Goal: Navigation & Orientation: Find specific page/section

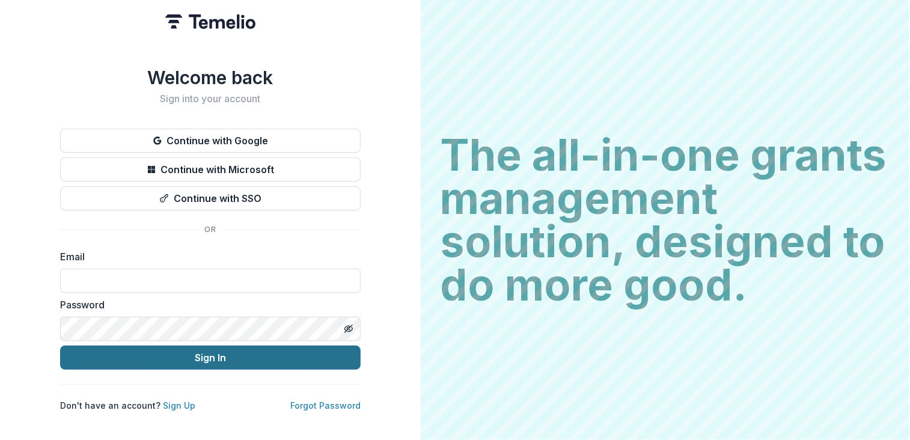
type input "**********"
click at [285, 357] on button "Sign In" at bounding box center [210, 358] width 300 height 24
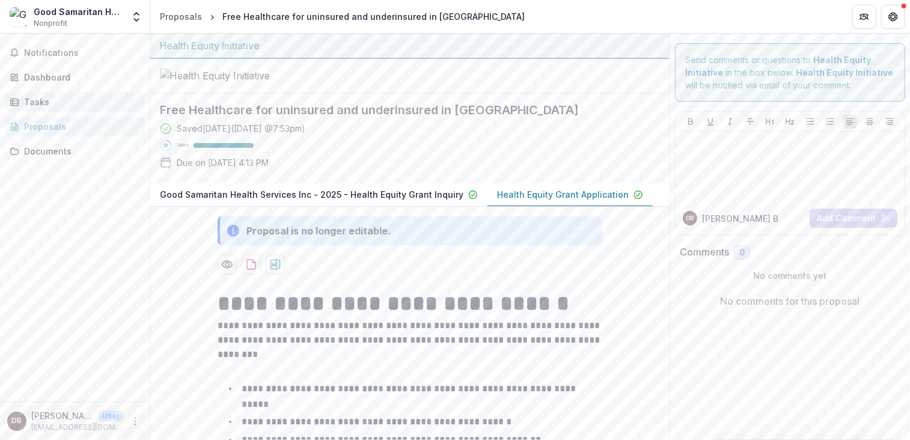
click at [32, 103] on div "Tasks" at bounding box center [79, 102] width 111 height 13
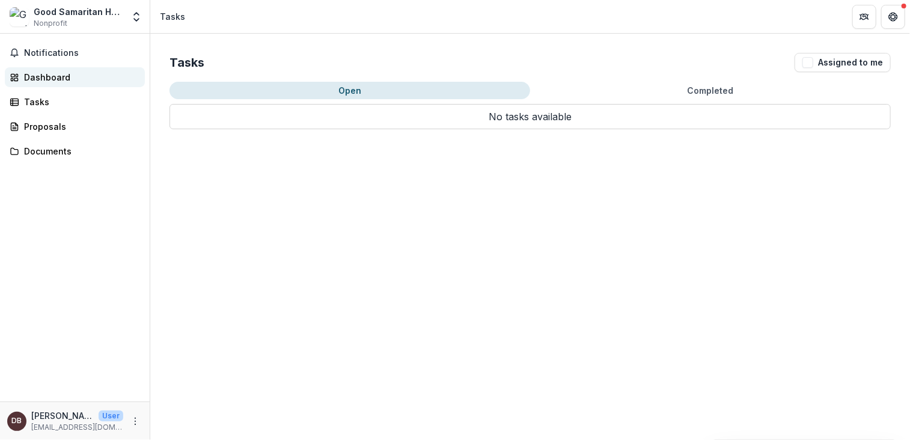
click at [45, 76] on div "Dashboard" at bounding box center [79, 77] width 111 height 13
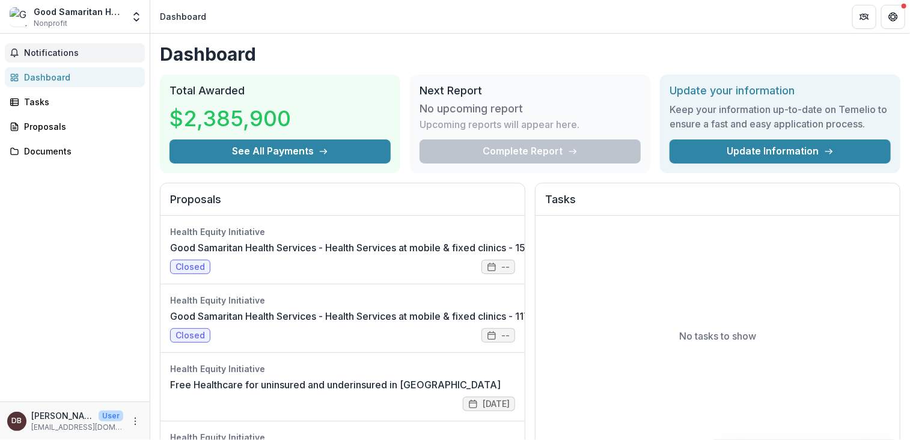
click at [61, 52] on span "Notifications" at bounding box center [82, 53] width 116 height 10
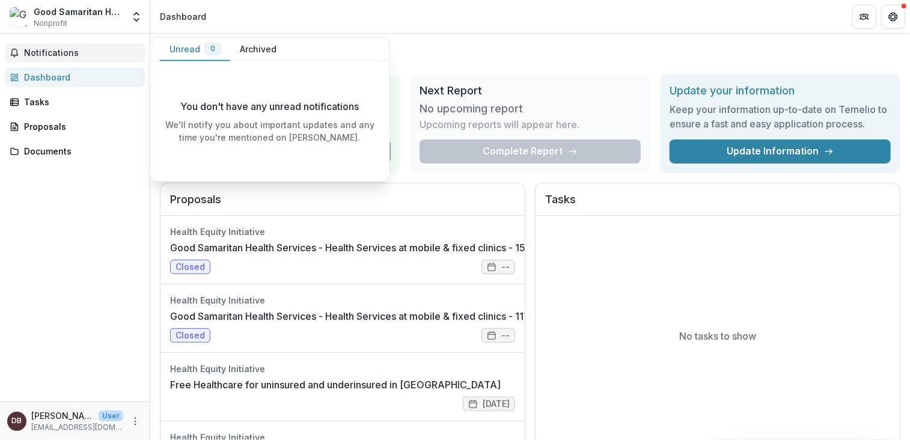
click at [587, 239] on div "No tasks to show" at bounding box center [717, 336] width 364 height 240
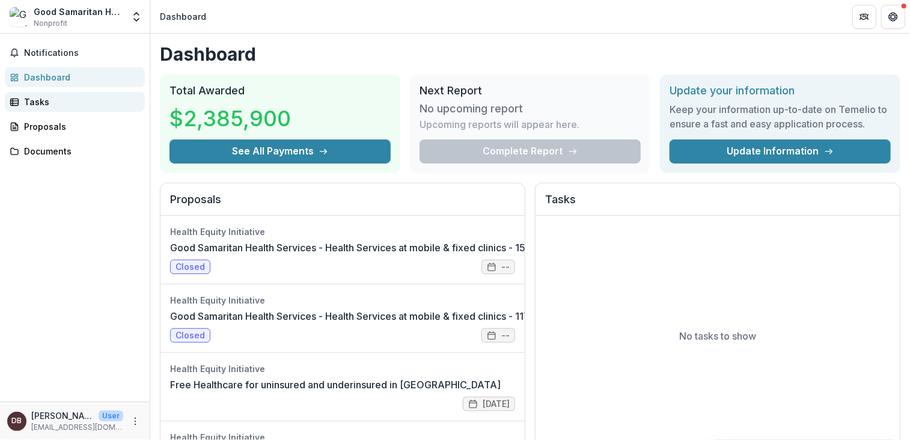
click at [34, 98] on div "Tasks" at bounding box center [79, 102] width 111 height 13
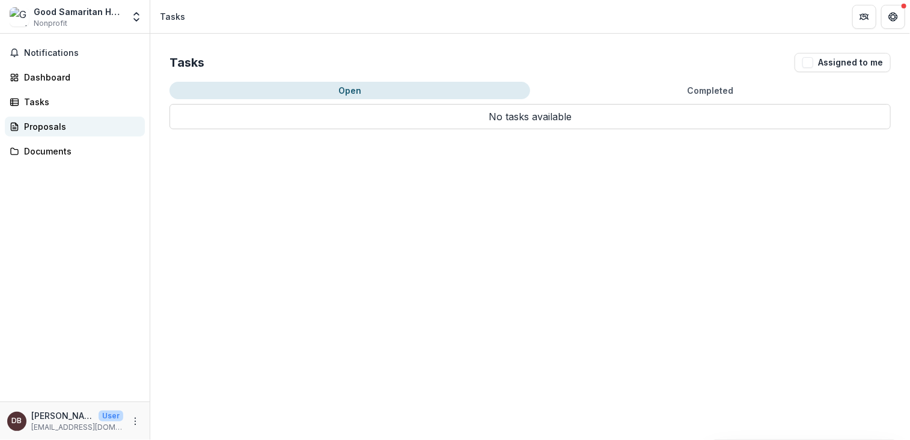
click at [38, 122] on div "Proposals" at bounding box center [79, 126] width 111 height 13
